Goal: Information Seeking & Learning: Check status

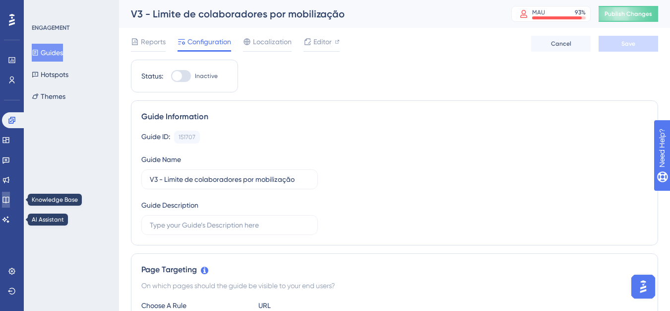
click at [10, 201] on link at bounding box center [6, 199] width 8 height 16
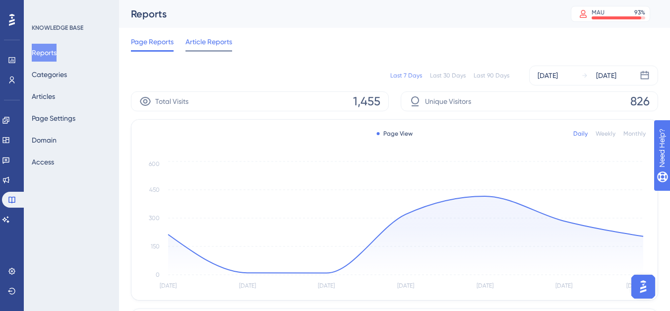
click at [203, 49] on div "Article Reports" at bounding box center [209, 44] width 47 height 16
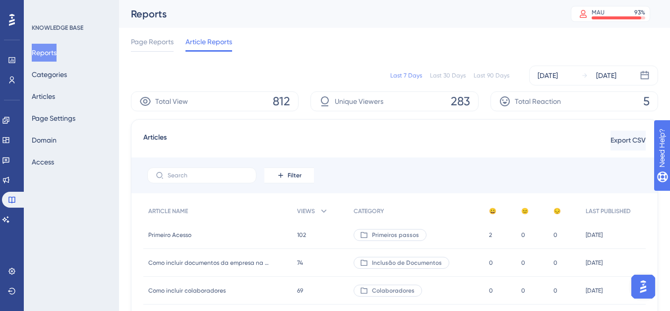
click at [182, 53] on div "Page Reports Article Reports" at bounding box center [394, 44] width 527 height 32
click at [165, 44] on span "Page Reports" at bounding box center [152, 42] width 43 height 12
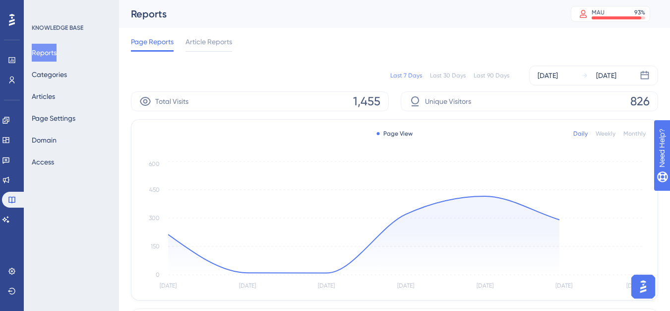
click at [490, 79] on div "Last 90 Days" at bounding box center [492, 75] width 36 height 8
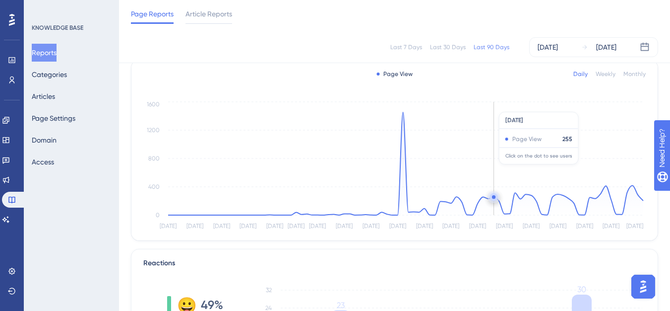
scroll to position [198, 0]
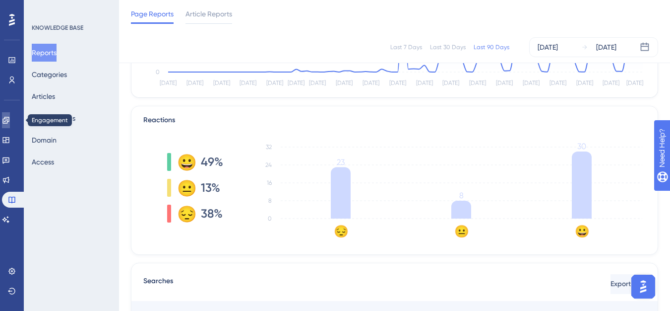
click at [10, 121] on link at bounding box center [6, 120] width 8 height 16
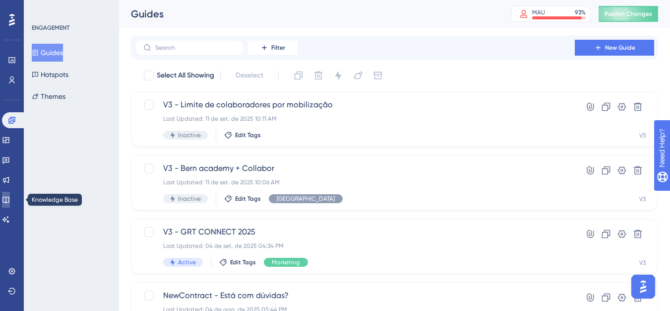
click at [7, 201] on link at bounding box center [6, 199] width 8 height 16
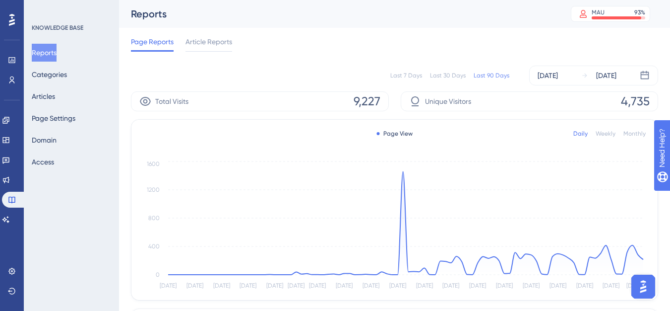
click at [405, 77] on div "Last 7 Days" at bounding box center [406, 75] width 32 height 8
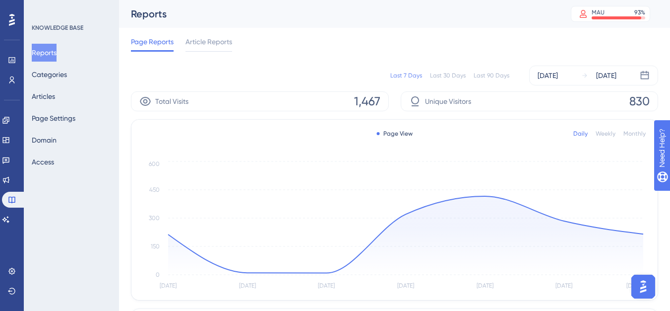
click at [448, 74] on div "Last 30 Days" at bounding box center [448, 75] width 36 height 8
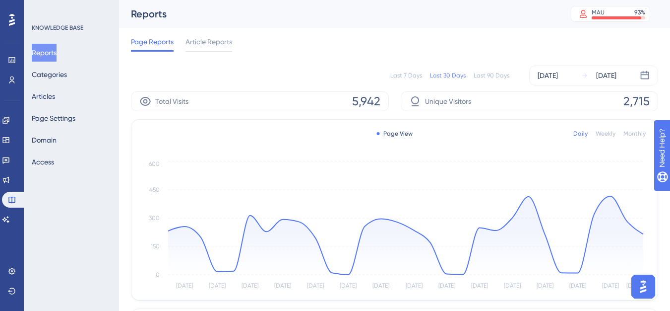
click at [406, 74] on div "Last 7 Days" at bounding box center [406, 75] width 32 height 8
